Goal: Task Accomplishment & Management: Manage account settings

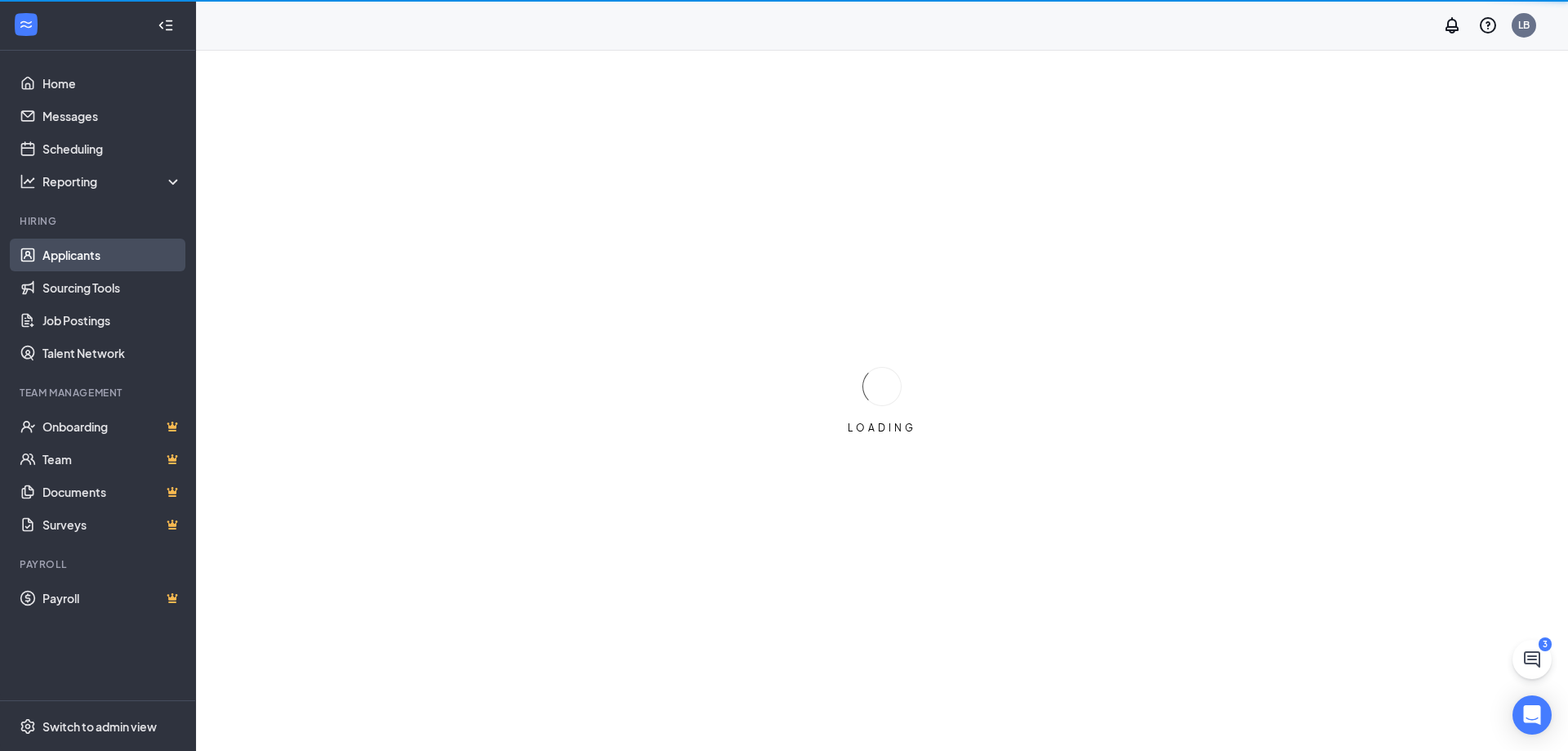
click at [84, 262] on link "Applicants" at bounding box center [112, 255] width 140 height 33
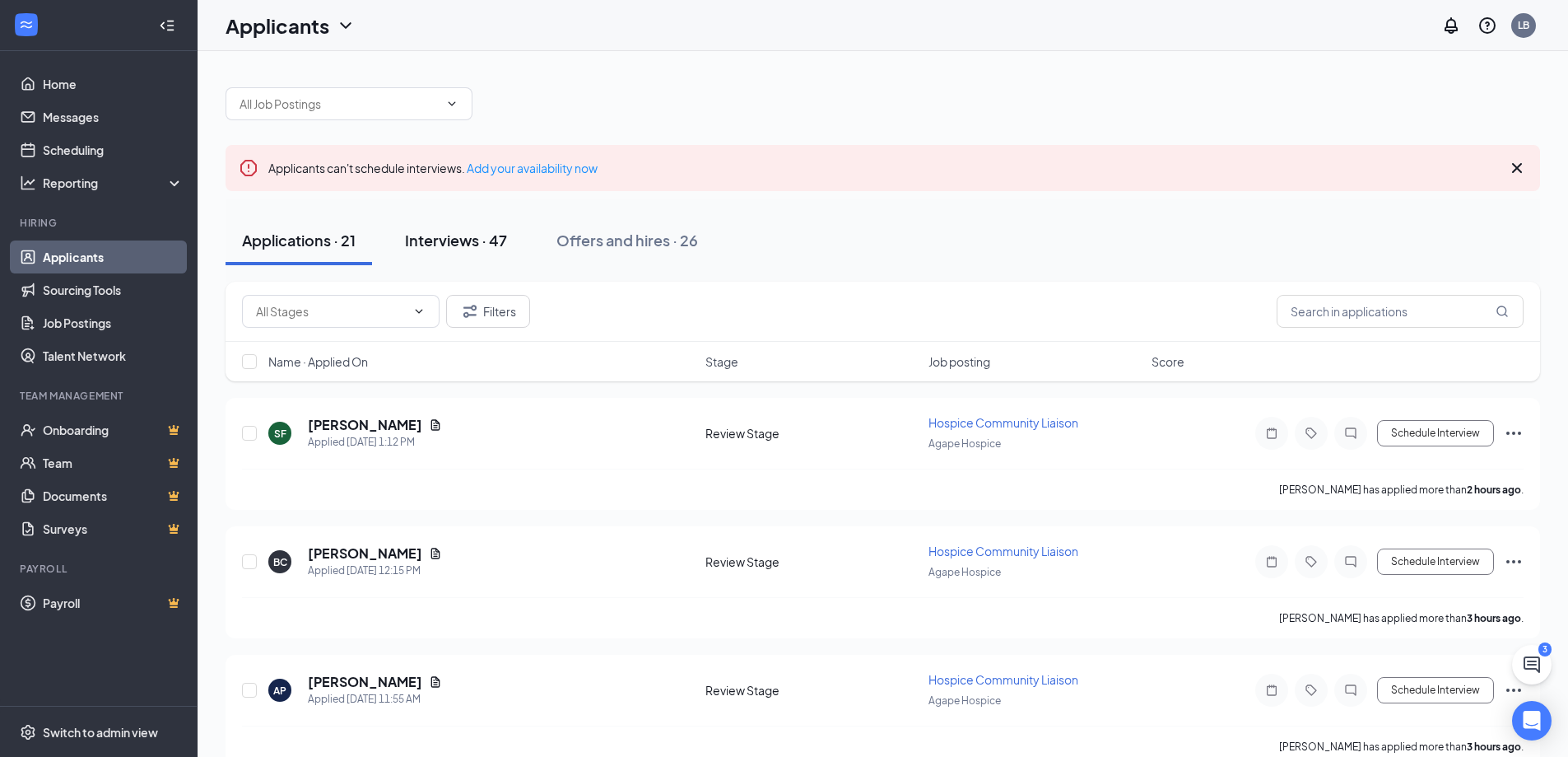
click at [478, 254] on button "Interviews · 47" at bounding box center [455, 240] width 135 height 50
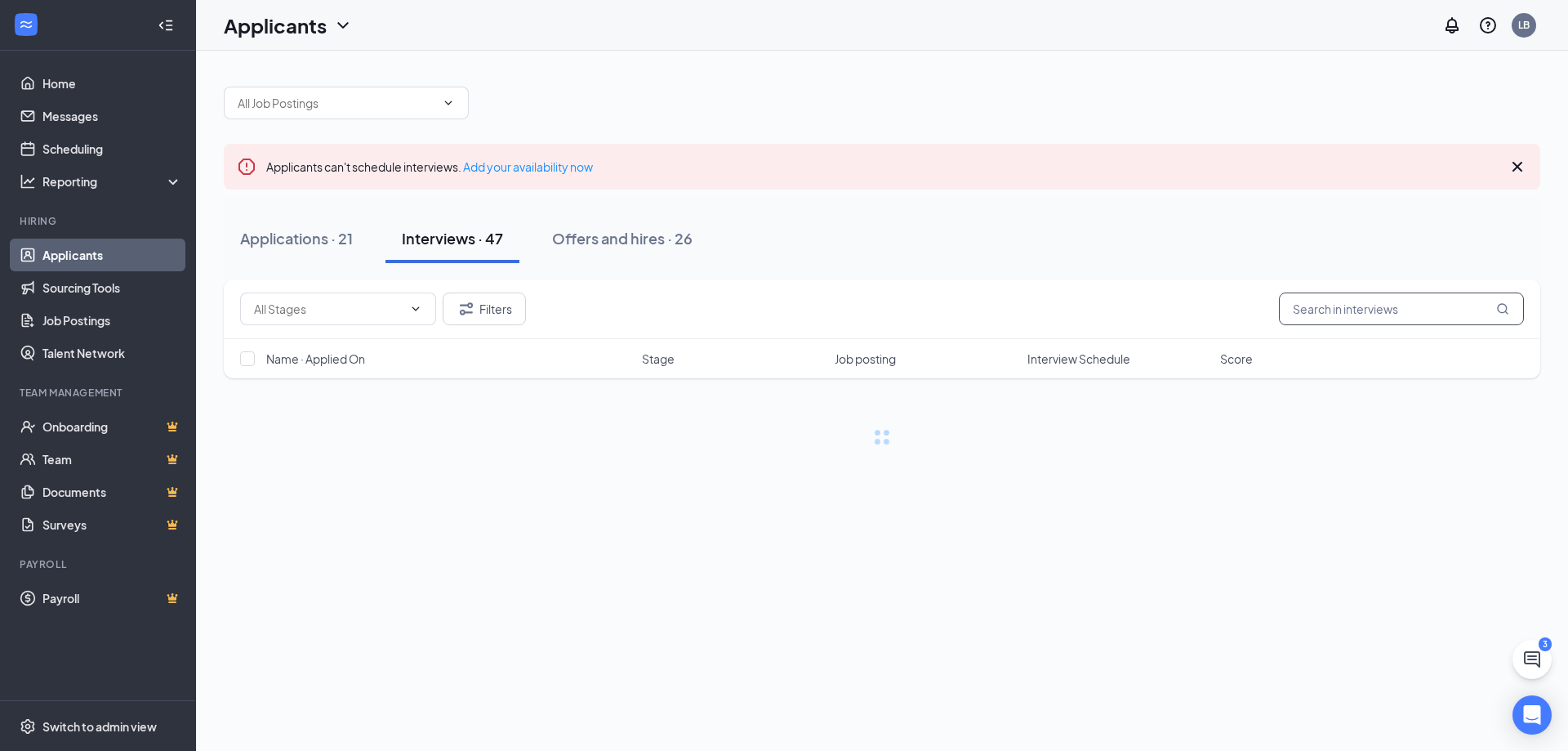
drag, startPoint x: 1381, startPoint y: 313, endPoint x: 1393, endPoint y: 300, distance: 17.7
click at [1382, 313] on input "text" at bounding box center [1402, 309] width 245 height 33
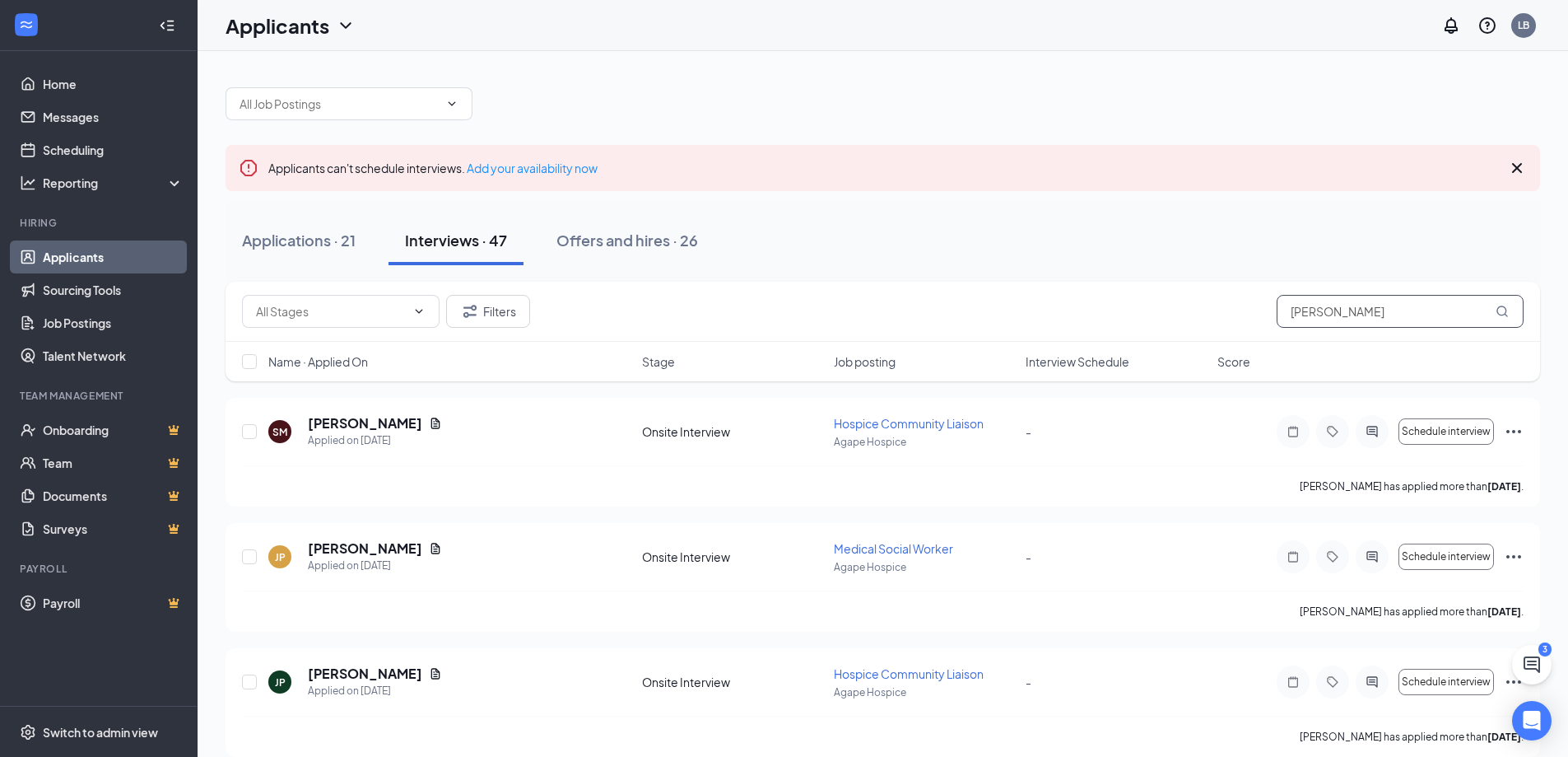
type input "[PERSON_NAME]"
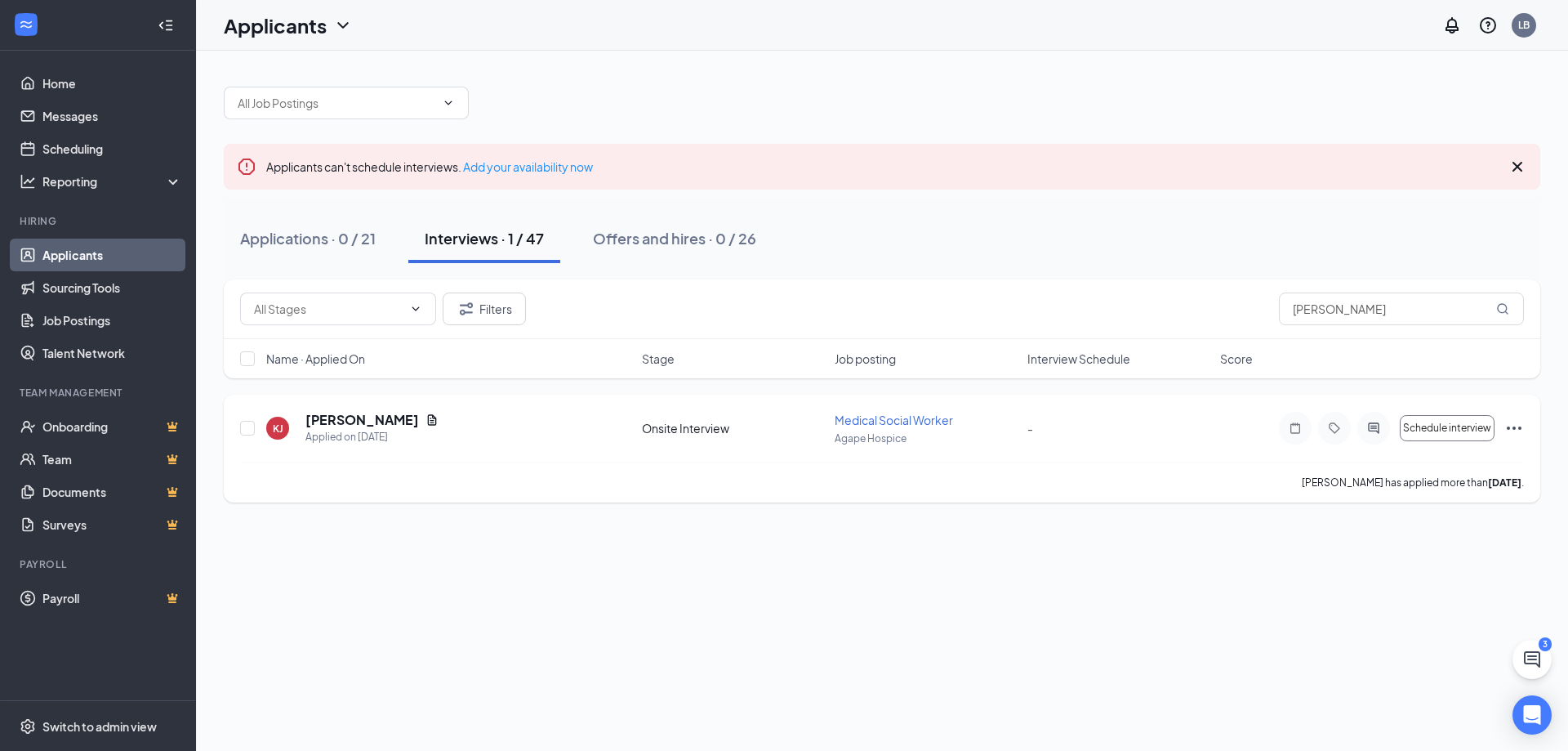
click at [375, 408] on div "KJ [PERSON_NAME] Applied on [DATE] Onsite Interview Medical Social Worker [PERS…" at bounding box center [882, 449] width 1317 height 108
click at [365, 421] on h5 "[PERSON_NAME]" at bounding box center [362, 420] width 113 height 18
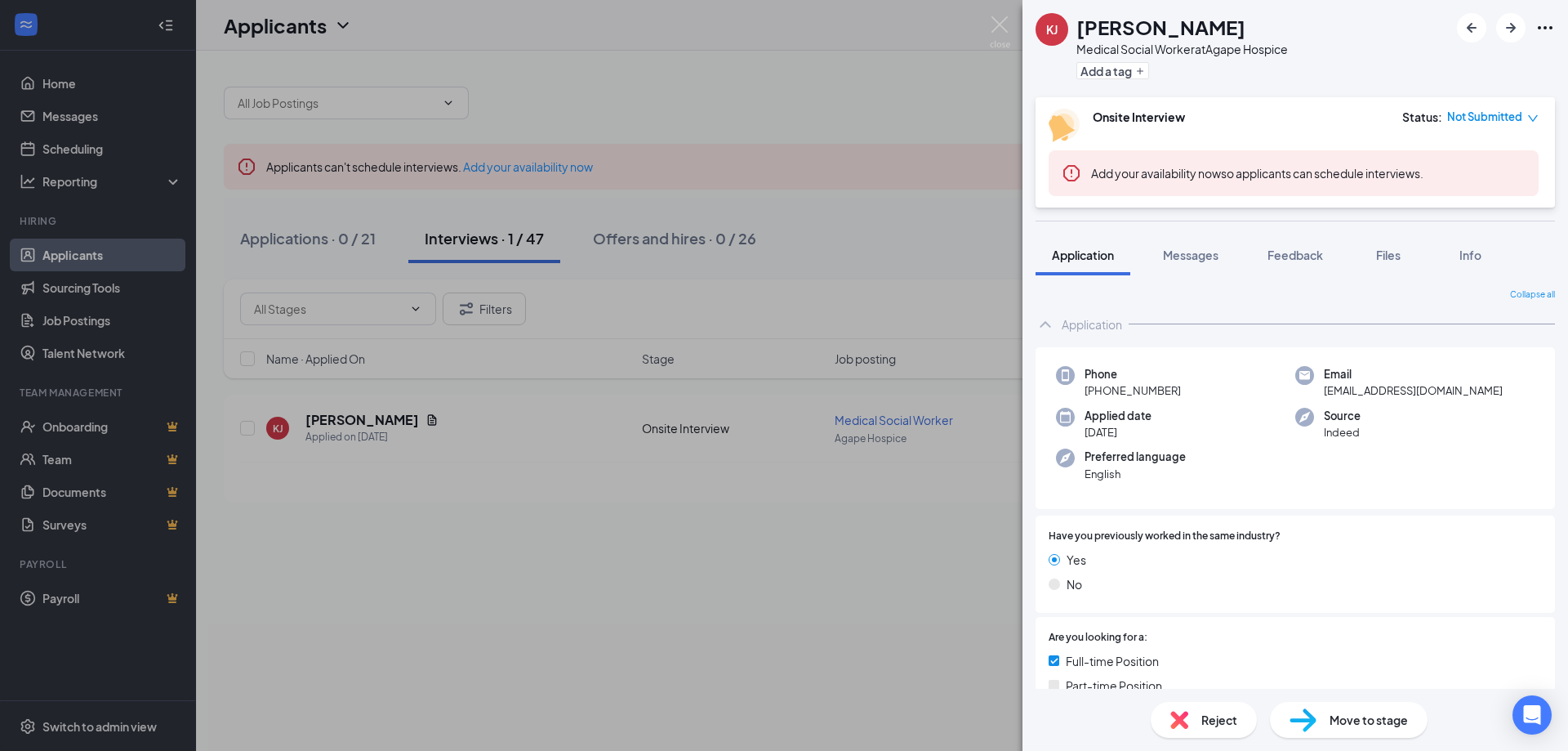
click at [1154, 393] on span "[PHONE_NUMBER]" at bounding box center [1133, 391] width 97 height 16
drag, startPoint x: 277, startPoint y: 571, endPoint x: 126, endPoint y: 330, distance: 284.4
click at [277, 571] on div "KJ [PERSON_NAME] Medical Social Worker at [GEOGRAPHIC_DATA] Hospice Add a tag O…" at bounding box center [784, 375] width 1568 height 751
